Goal: Information Seeking & Learning: Check status

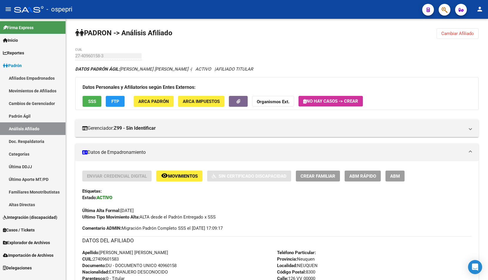
click at [444, 15] on span "button" at bounding box center [445, 10] width 6 height 12
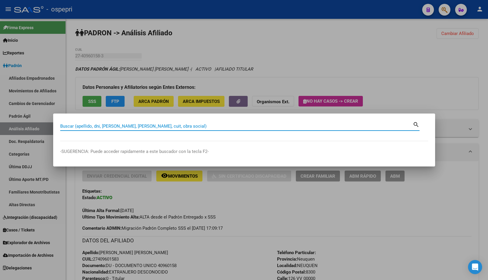
click at [158, 129] on input "Buscar (apellido, dni, [PERSON_NAME], [PERSON_NAME], cuit, obra social)" at bounding box center [236, 125] width 353 height 5
paste input "31099382"
type input "31099382"
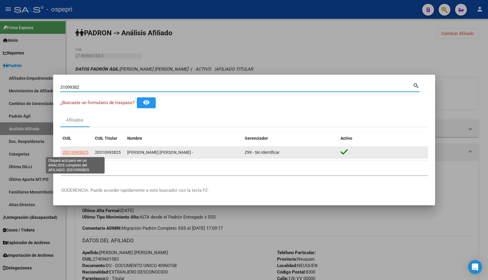
click at [78, 151] on span "20310993825" at bounding box center [76, 152] width 26 height 5
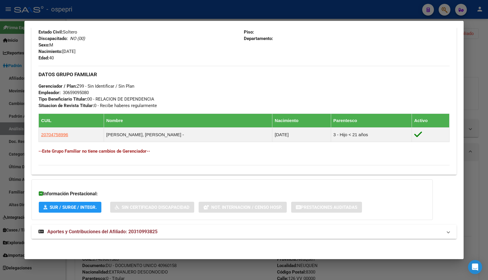
click at [172, 232] on mat-panel-title "Aportes y Contribuciones del Afiliado: 20310993825" at bounding box center [241, 231] width 404 height 7
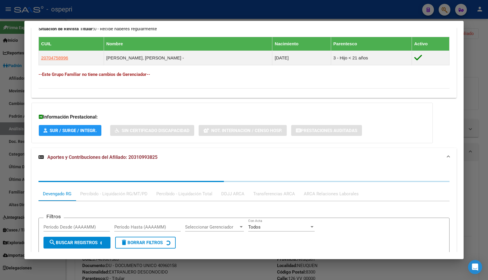
scroll to position [391, 0]
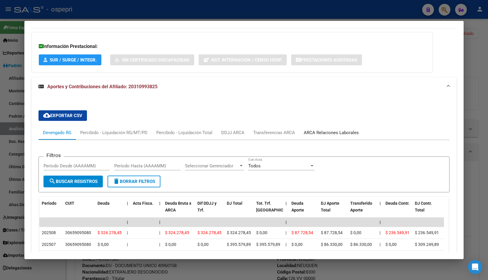
click at [321, 131] on div "ARCA Relaciones Laborales" at bounding box center [331, 132] width 55 height 6
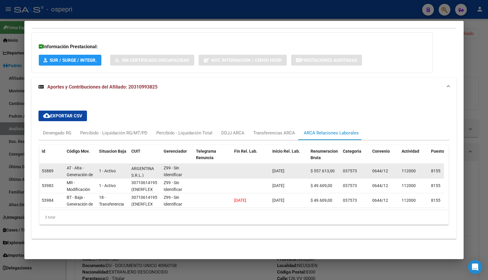
scroll to position [0, 0]
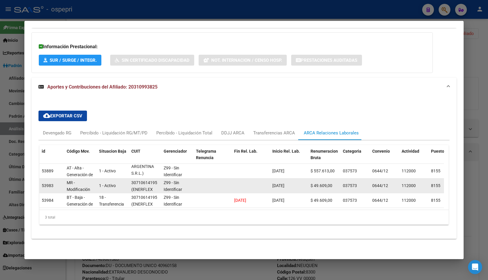
drag, startPoint x: 136, startPoint y: 173, endPoint x: 154, endPoint y: 180, distance: 19.0
click at [154, 180] on datatable-scroller "53889 AT - Alta - Generación de clave 1 - Activo 30659095080 (ENERFLEX SOLUTION…" at bounding box center [241, 186] width 405 height 44
drag, startPoint x: 141, startPoint y: 188, endPoint x: 151, endPoint y: 186, distance: 10.1
click at [151, 186] on div "30710614195 (ENERFLEX SERVICES ARGENTINA S. R. L.)" at bounding box center [145, 185] width 28 height 12
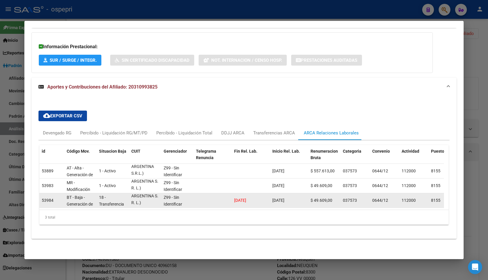
drag, startPoint x: 145, startPoint y: 201, endPoint x: 149, endPoint y: 204, distance: 5.2
click at [149, 204] on div "30710614195 (ENERFLEX SERVICES ARGENTINA S. R. L.)" at bounding box center [145, 200] width 28 height 12
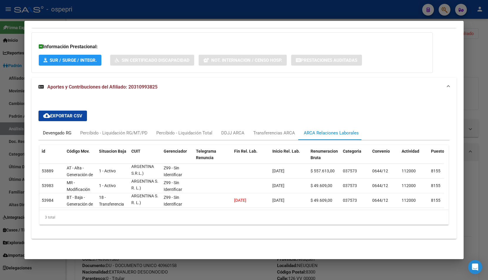
click at [62, 130] on div "Devengado RG" at bounding box center [57, 133] width 29 height 6
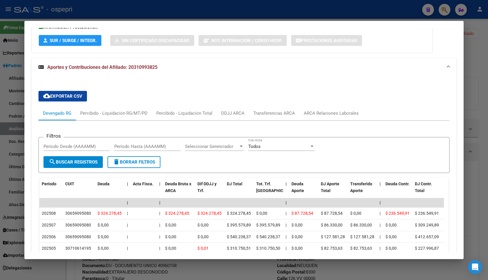
scroll to position [450, 0]
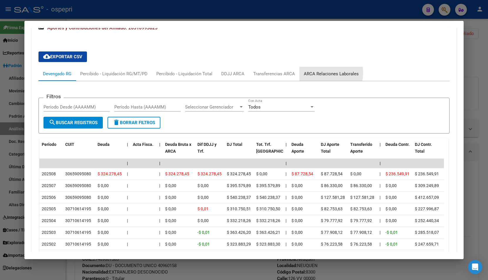
click at [318, 73] on div "ARCA Relaciones Laborales" at bounding box center [331, 74] width 55 height 6
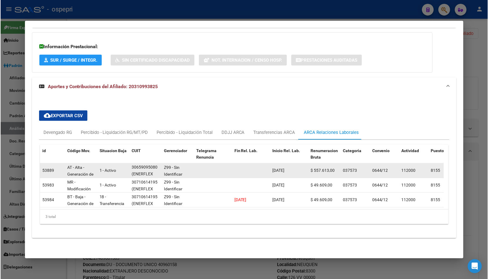
scroll to position [0, 0]
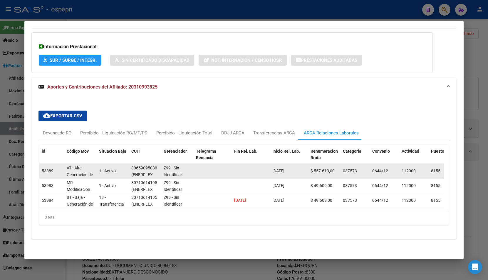
drag, startPoint x: 139, startPoint y: 168, endPoint x: 147, endPoint y: 163, distance: 9.9
click at [147, 165] on div "30659095080 (ENERFLEX SOLUTIONS ARGENTINA S.R.L.)" at bounding box center [145, 171] width 28 height 12
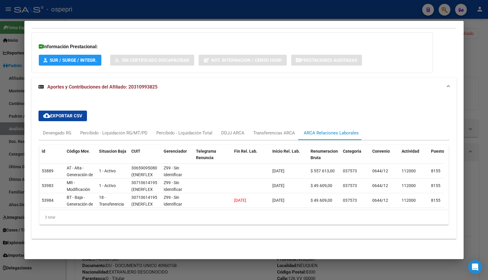
click at [466, 57] on div at bounding box center [244, 140] width 488 height 280
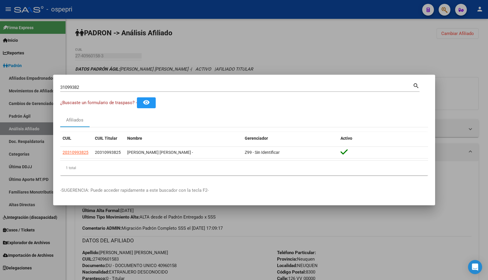
click at [440, 68] on div at bounding box center [244, 140] width 488 height 280
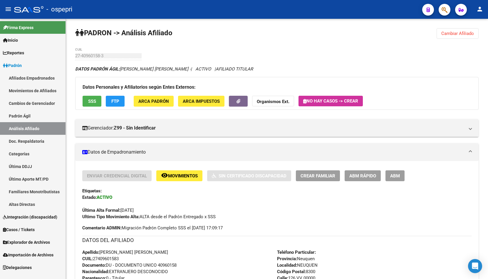
click at [5, 215] on icon at bounding box center [5, 217] width 4 height 4
